Goal: Check status: Check status

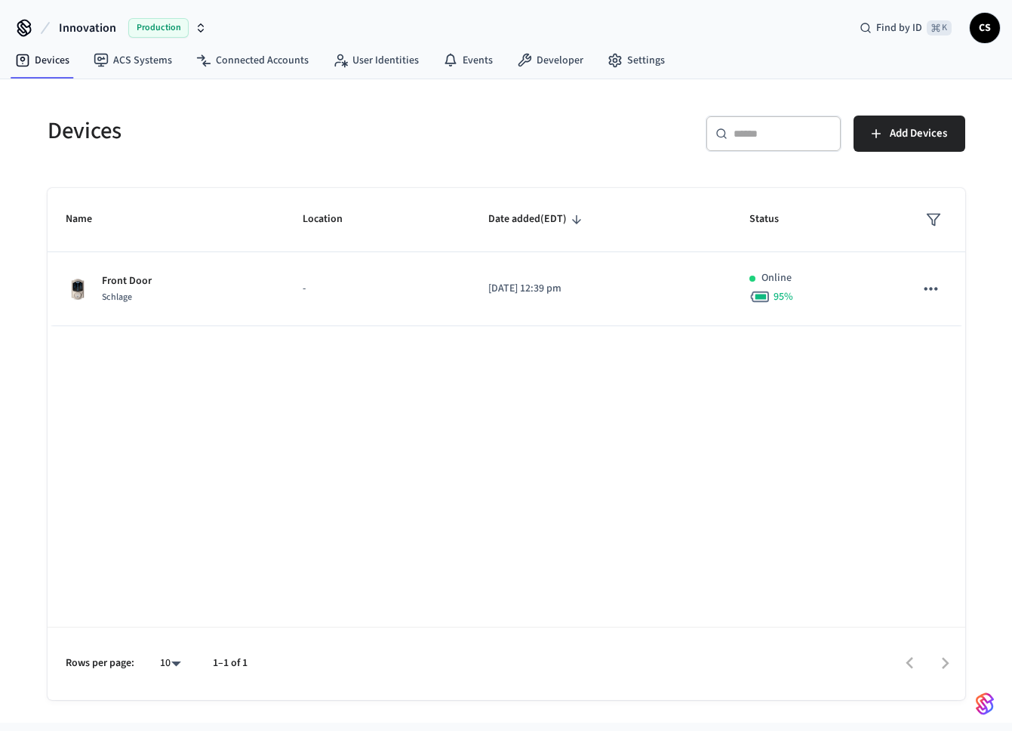
click at [91, 152] on div "Devices" at bounding box center [263, 130] width 468 height 66
click at [179, 22] on span "Production" at bounding box center [158, 28] width 60 height 20
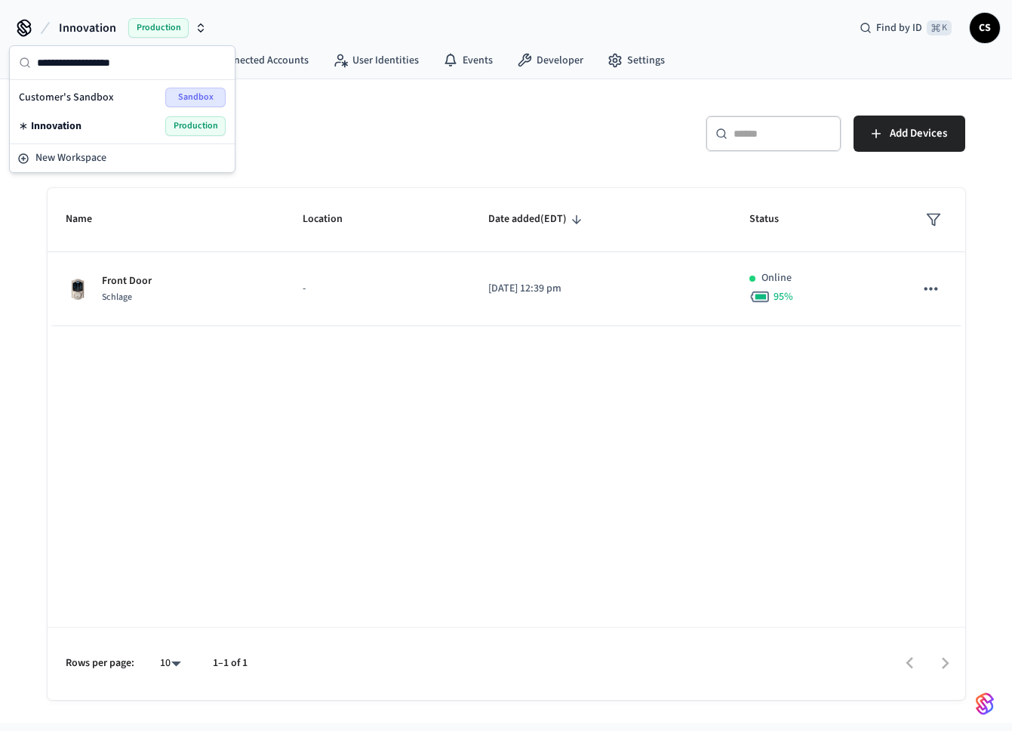
click at [131, 103] on div "Customer's Sandbox Sandbox" at bounding box center [122, 98] width 207 height 20
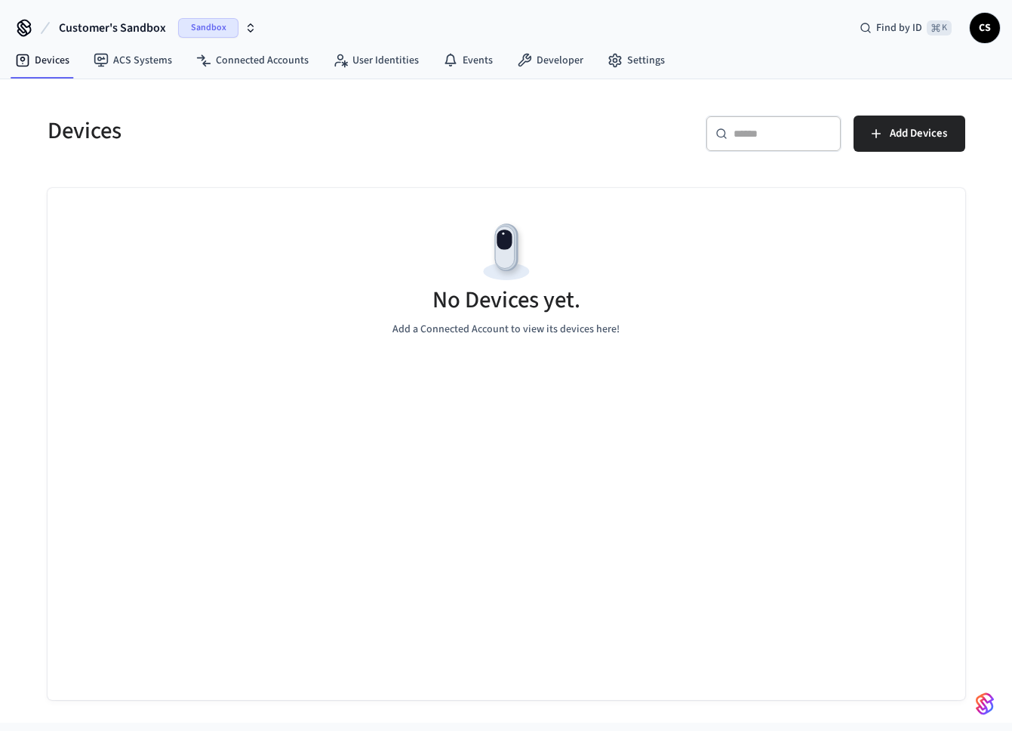
click at [160, 27] on span "Customer's Sandbox" at bounding box center [112, 28] width 107 height 18
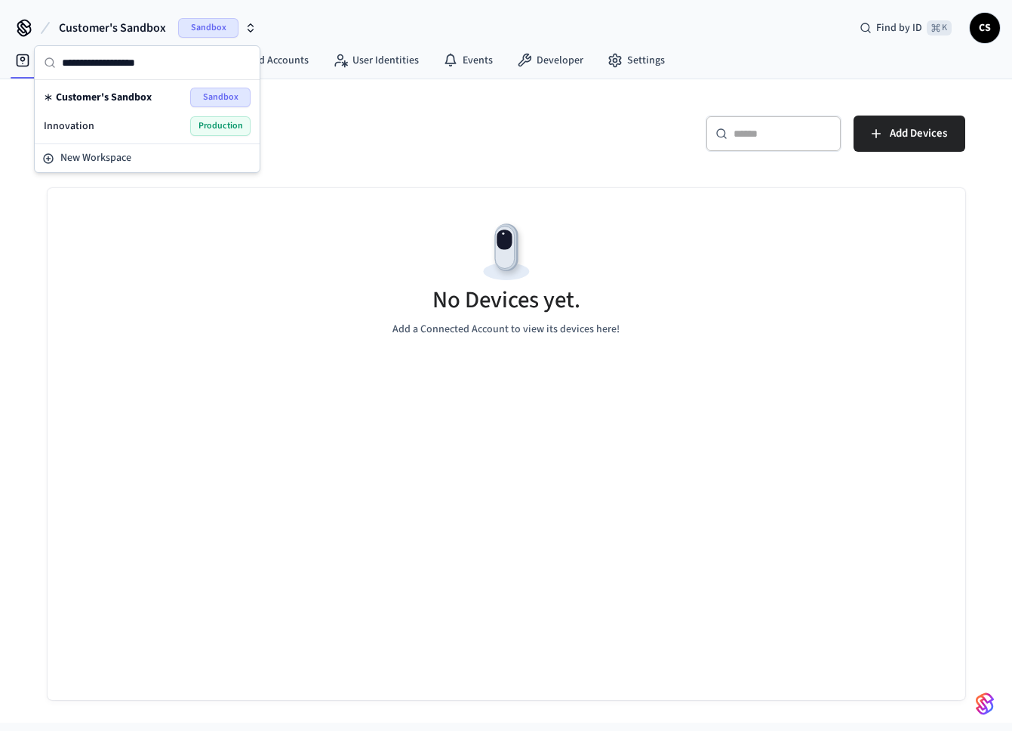
click at [146, 124] on div "Innovation Production" at bounding box center [147, 126] width 207 height 20
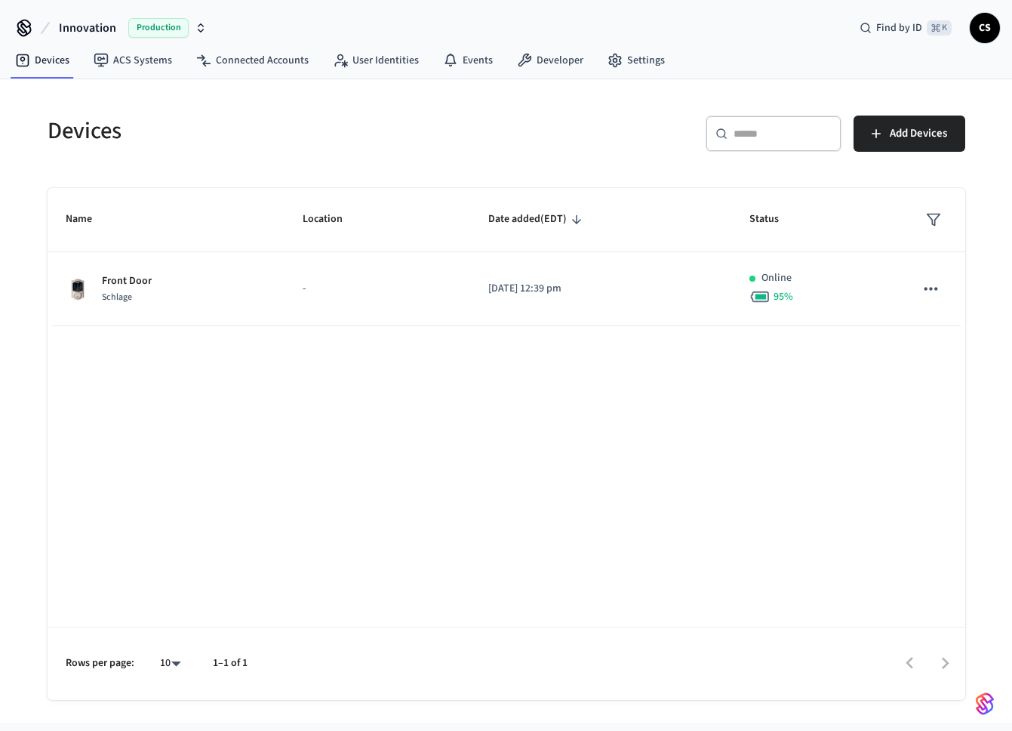
click at [418, 449] on div "Name Location Date added (EDT) Status Front Door Schlage - [DATE] 12:39 pm Onli…" at bounding box center [507, 444] width 918 height 512
click at [301, 140] on h5 "Devices" at bounding box center [273, 130] width 450 height 31
